Goal: Information Seeking & Learning: Find contact information

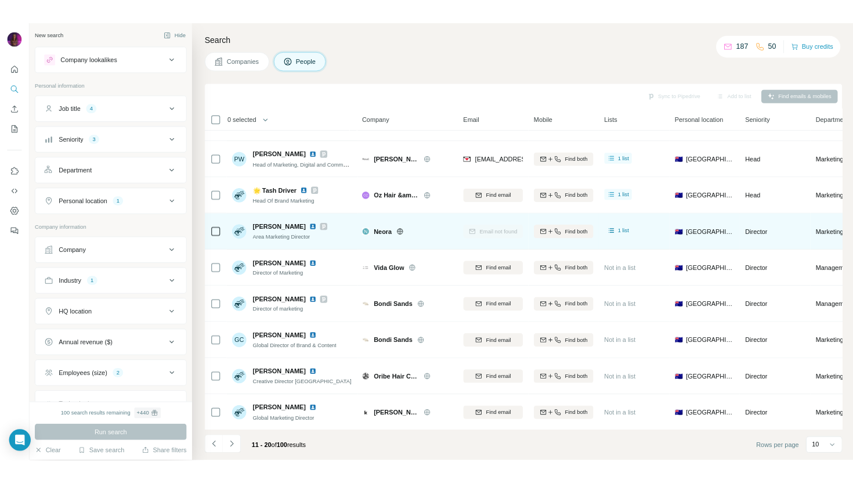
scroll to position [81, 0]
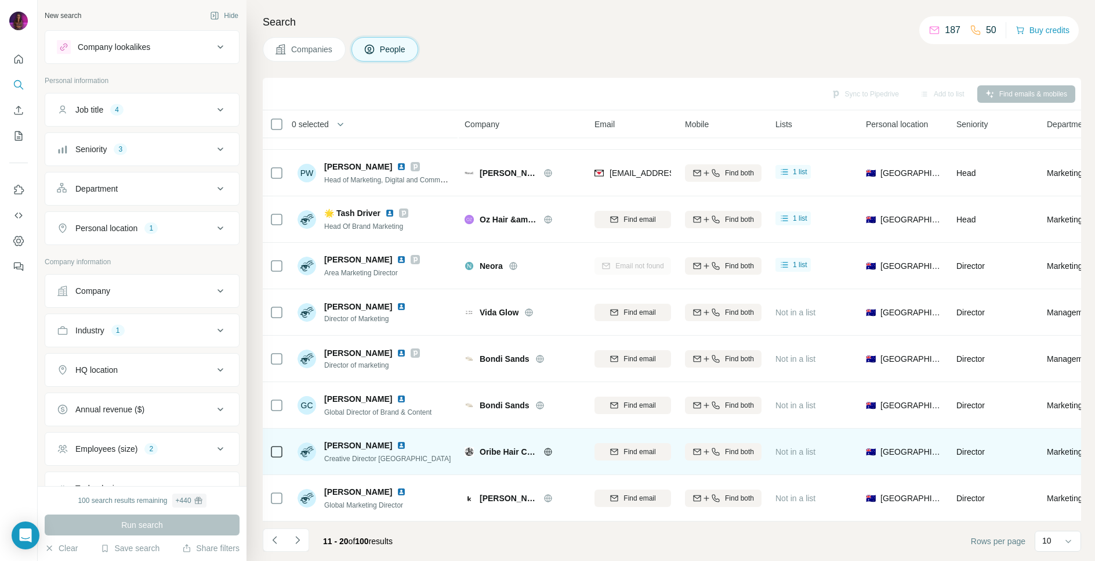
click at [549, 452] on icon at bounding box center [548, 451] width 9 height 9
click at [625, 448] on span "Find email" at bounding box center [640, 451] width 32 height 10
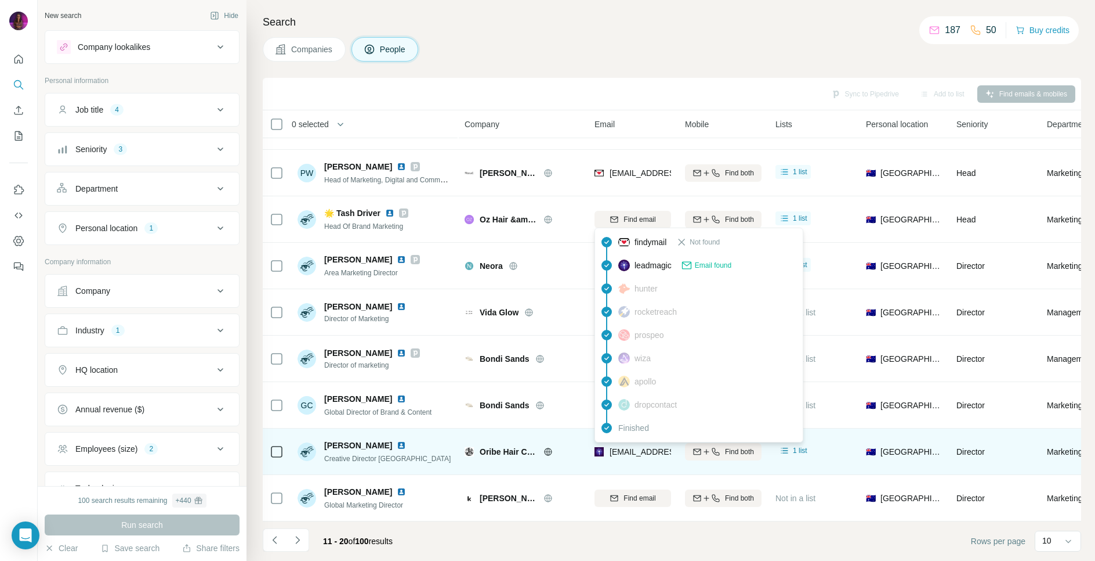
click at [627, 451] on span "[EMAIL_ADDRESS][PERSON_NAME][DOMAIN_NAME]" at bounding box center [712, 451] width 204 height 9
copy tr "[EMAIL_ADDRESS][PERSON_NAME][DOMAIN_NAME]"
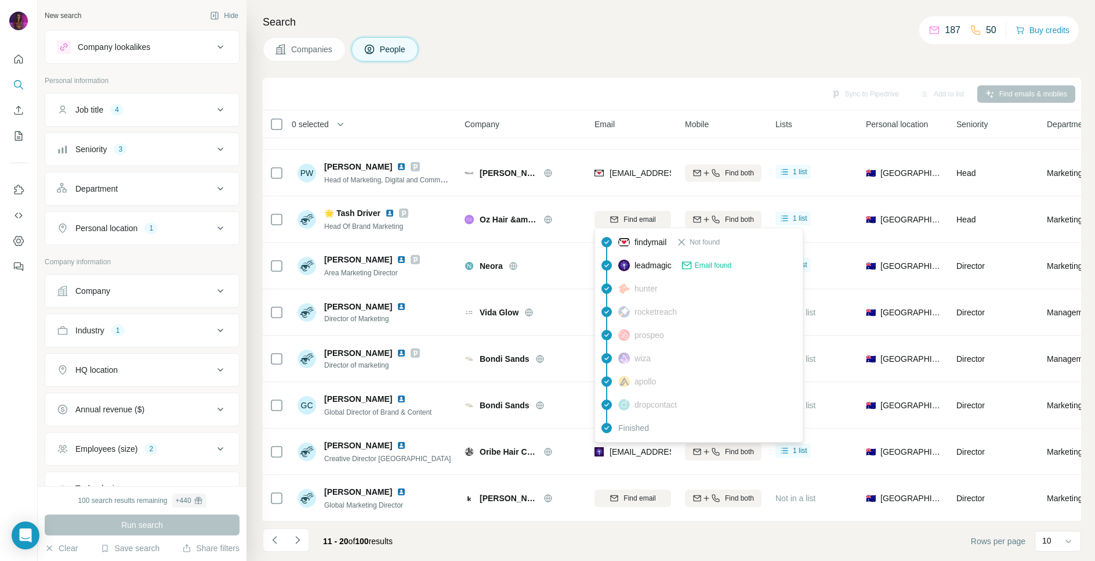
click at [732, 21] on h4 "Search" at bounding box center [672, 22] width 819 height 16
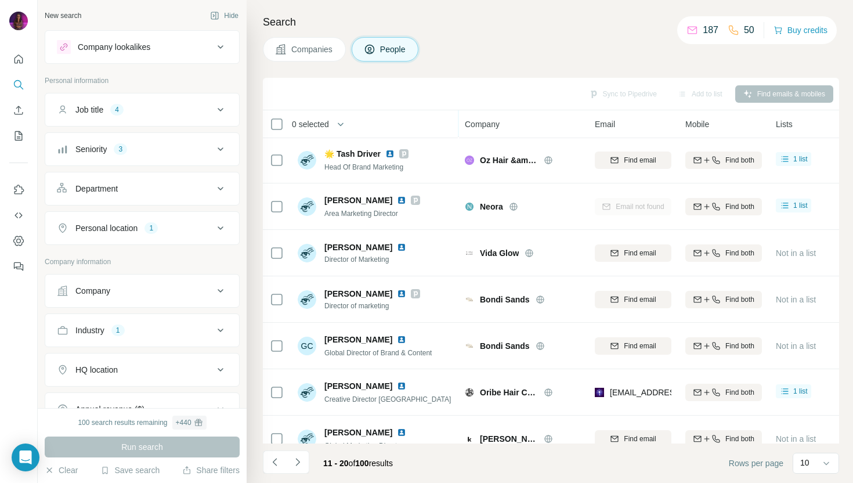
scroll to position [159, 0]
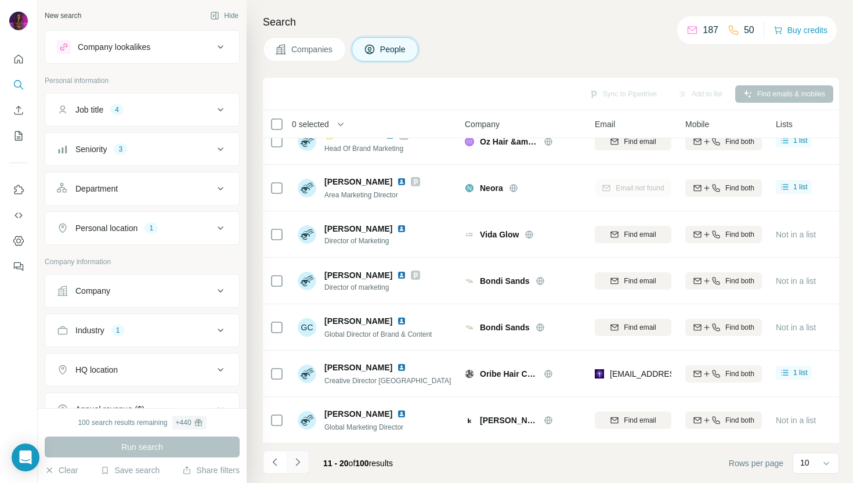
click at [301, 460] on icon "Navigate to next page" at bounding box center [298, 462] width 12 height 12
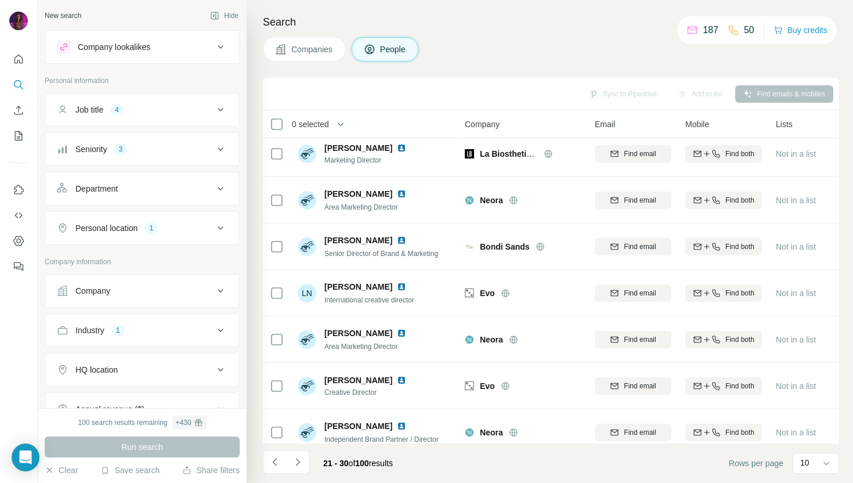
scroll to position [0, 0]
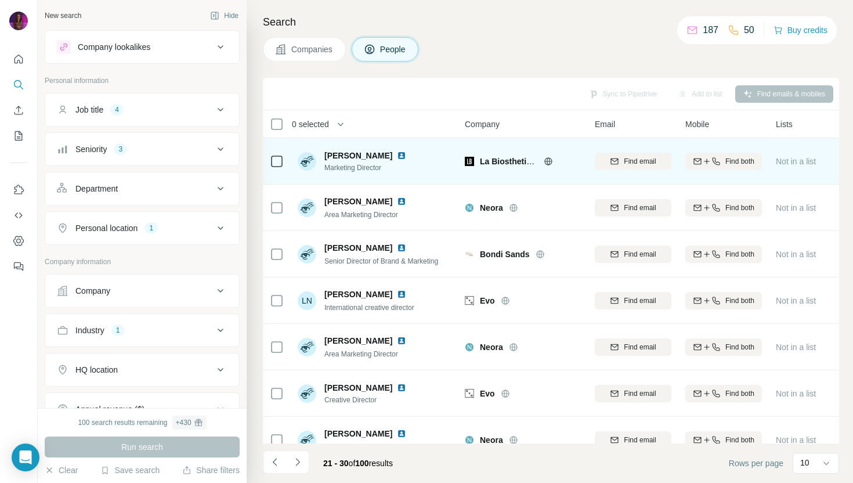
click at [397, 154] on img at bounding box center [401, 155] width 9 height 9
click at [547, 159] on icon at bounding box center [548, 161] width 3 height 8
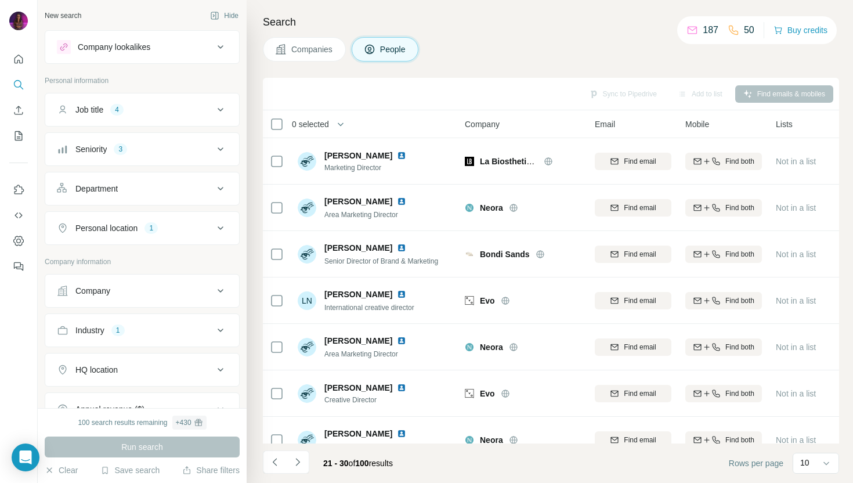
click at [483, 118] on span "Company" at bounding box center [482, 124] width 35 height 12
click at [296, 47] on span "Companies" at bounding box center [312, 50] width 42 height 12
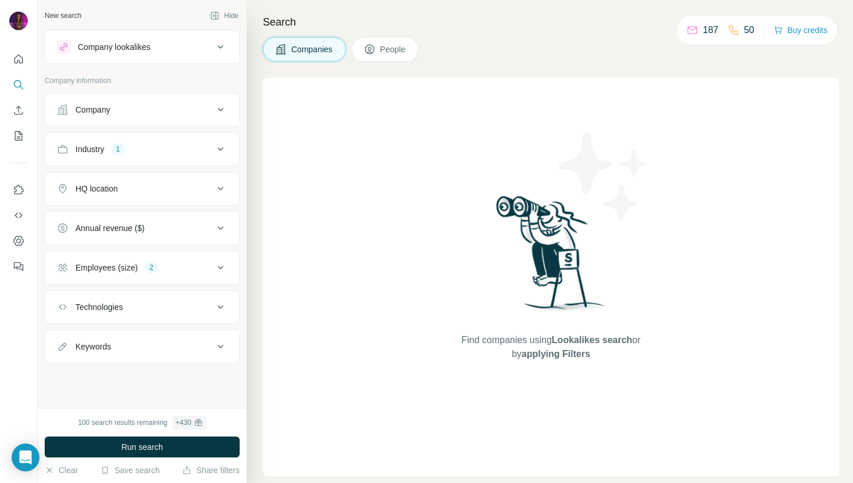
click at [393, 49] on span "People" at bounding box center [393, 50] width 27 height 12
